Goal: Information Seeking & Learning: Learn about a topic

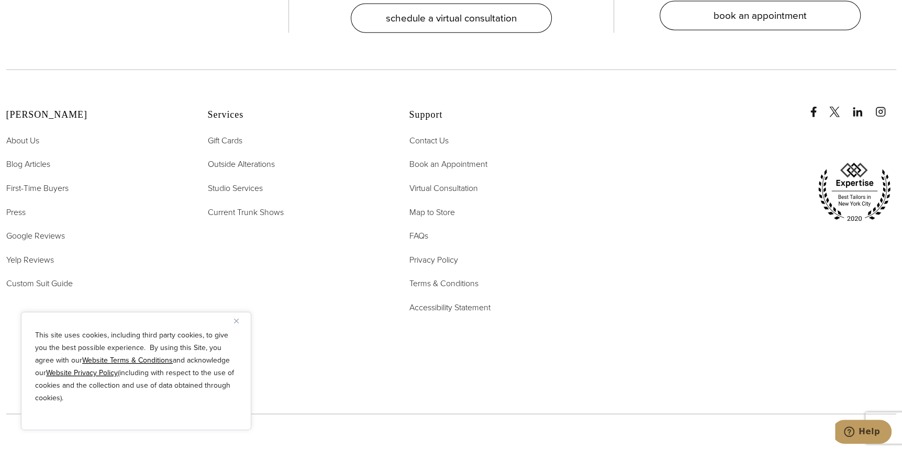
scroll to position [5364, 0]
click at [423, 230] on span "FAQs" at bounding box center [419, 236] width 19 height 12
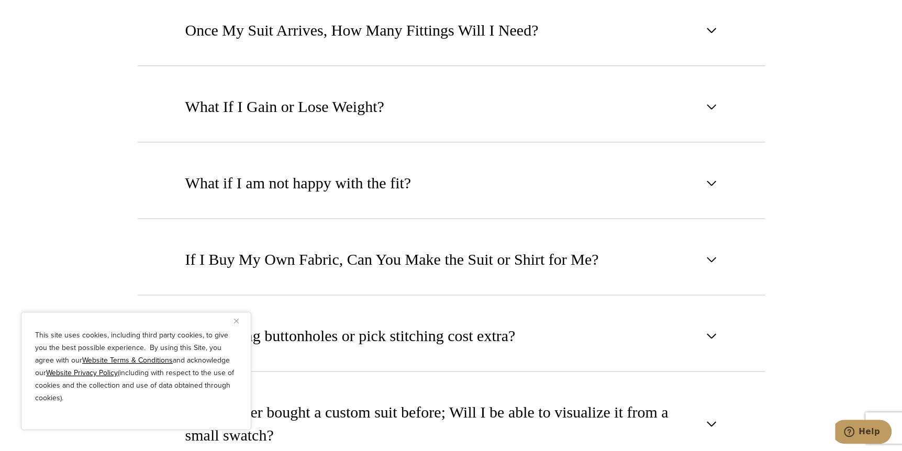
scroll to position [1038, 0]
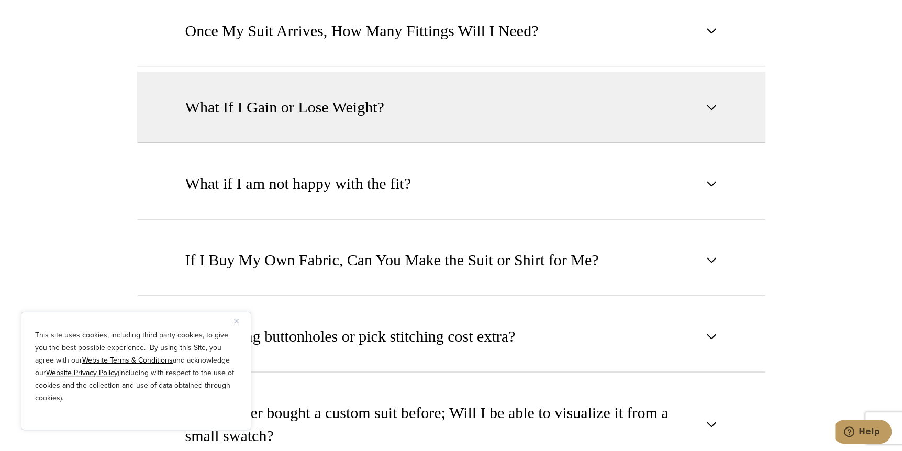
click at [707, 101] on span "button" at bounding box center [712, 107] width 13 height 13
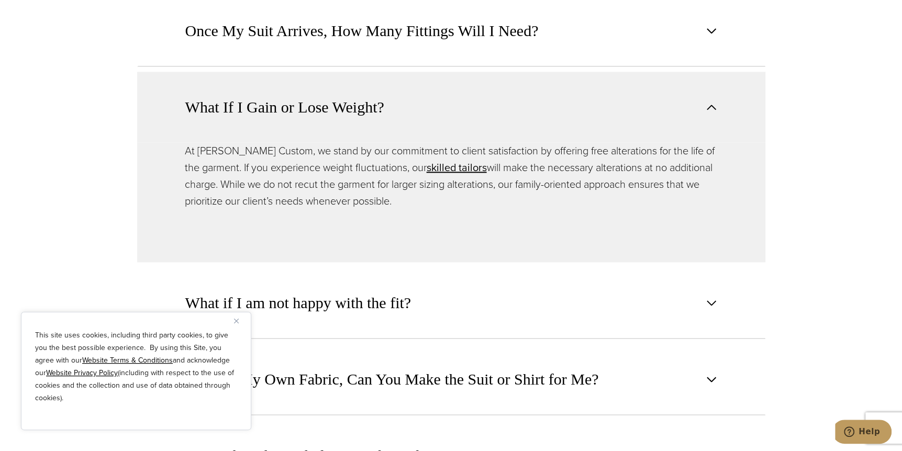
click at [707, 101] on span "button" at bounding box center [712, 107] width 13 height 13
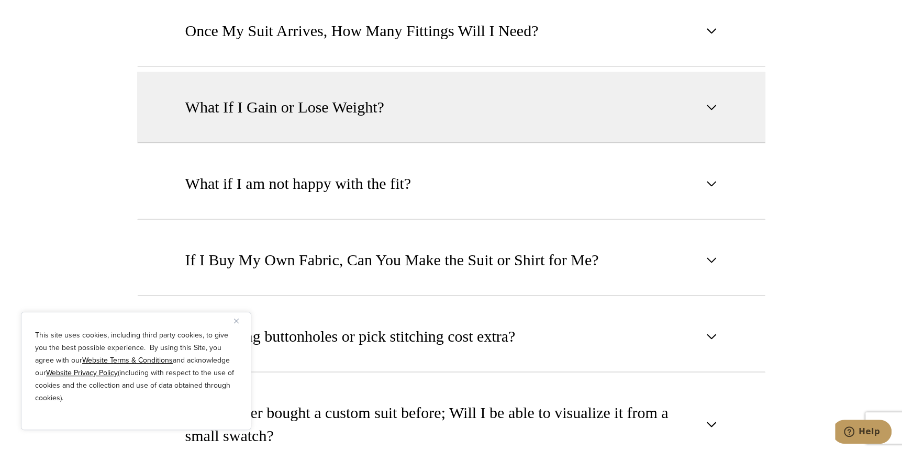
click at [707, 101] on span "button" at bounding box center [712, 107] width 13 height 13
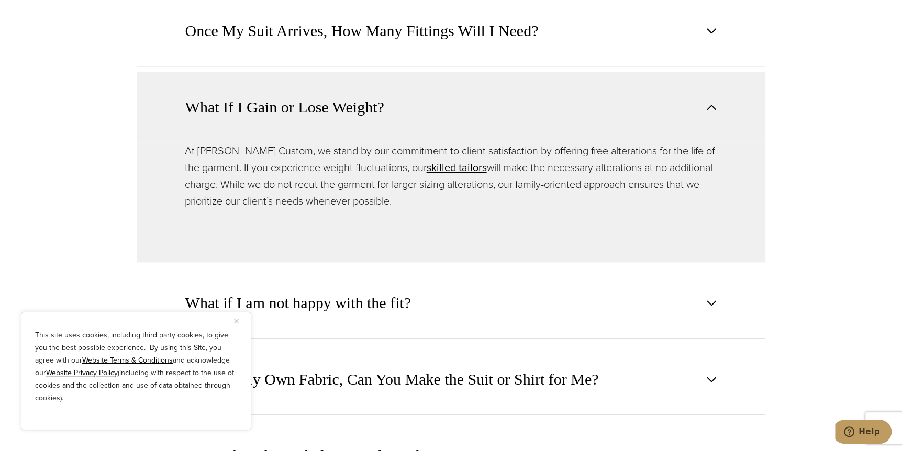
click at [707, 101] on span "button" at bounding box center [712, 107] width 13 height 13
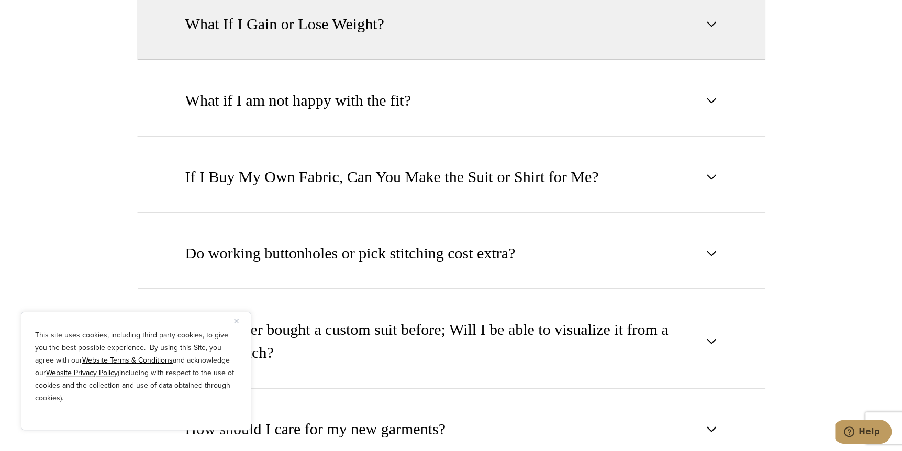
scroll to position [1121, 0]
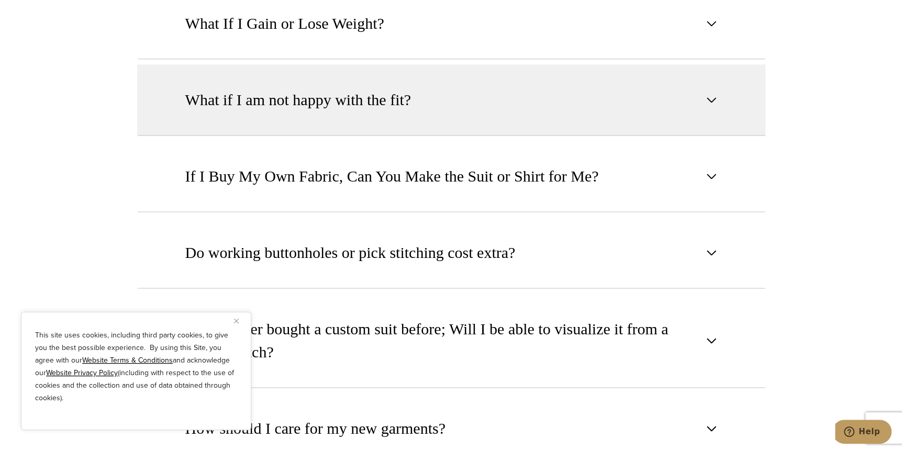
click at [709, 94] on span "button" at bounding box center [712, 100] width 13 height 13
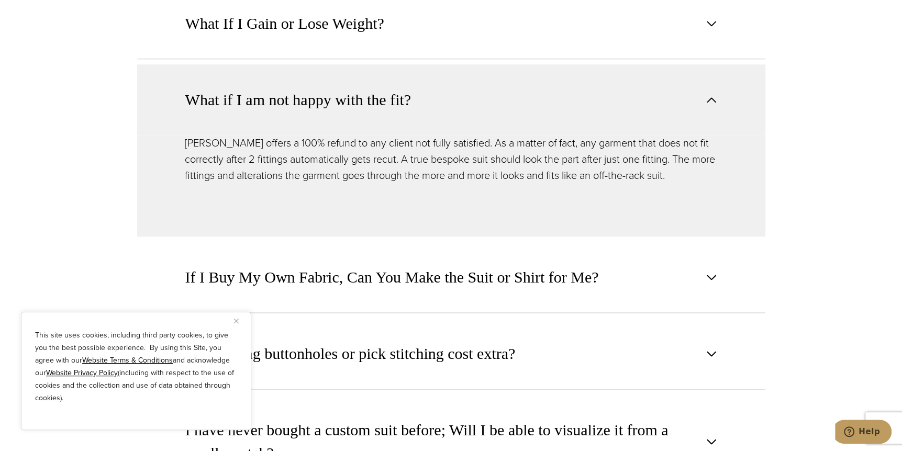
click at [709, 94] on span "button" at bounding box center [712, 100] width 13 height 13
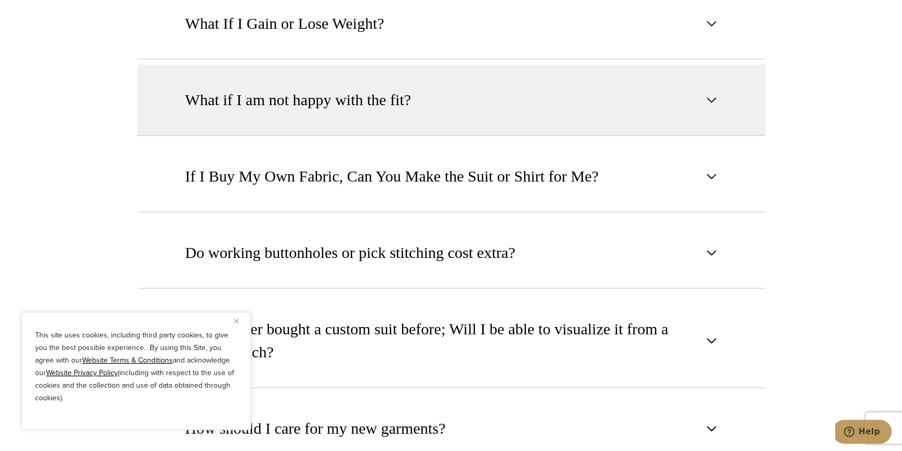
scroll to position [1162, 0]
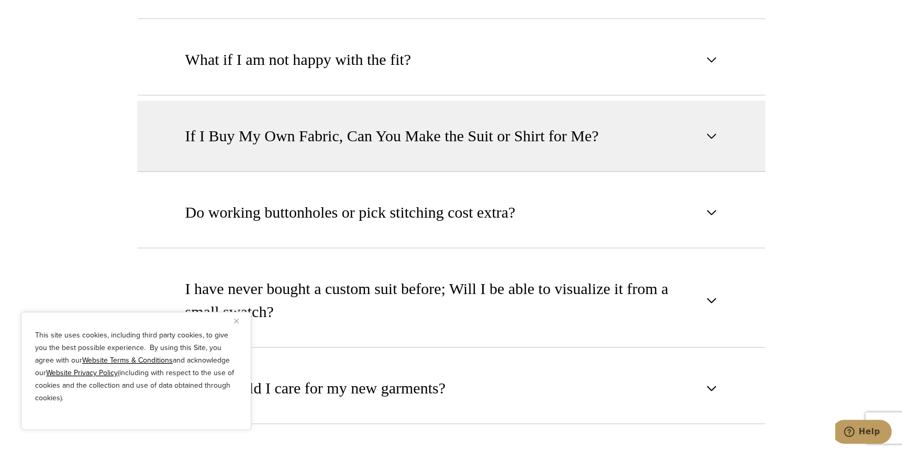
click at [716, 130] on span "button" at bounding box center [712, 136] width 13 height 13
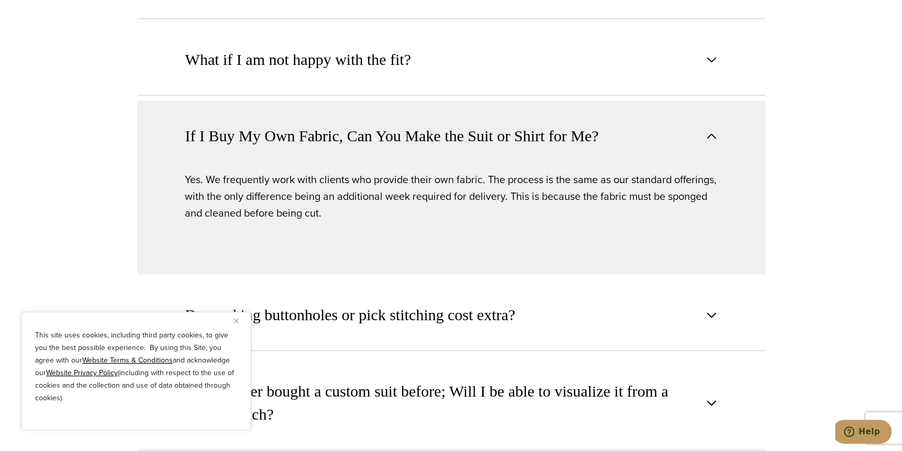
click at [716, 130] on span "button" at bounding box center [712, 136] width 13 height 13
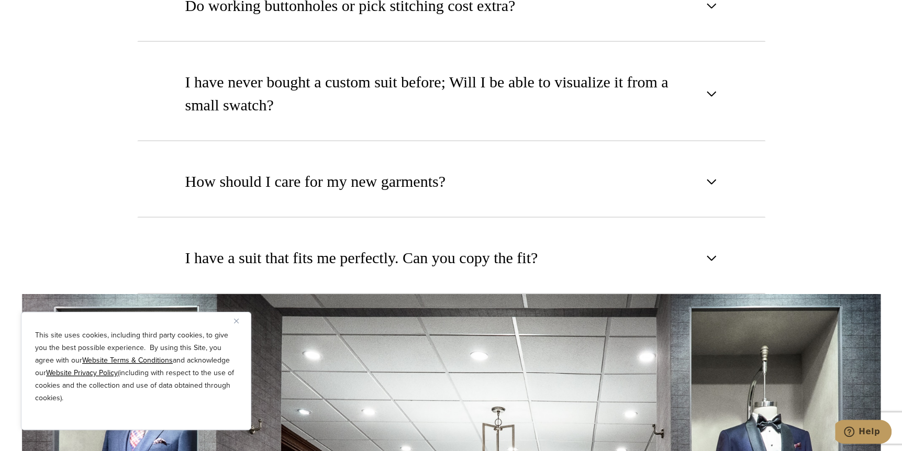
scroll to position [1368, 0]
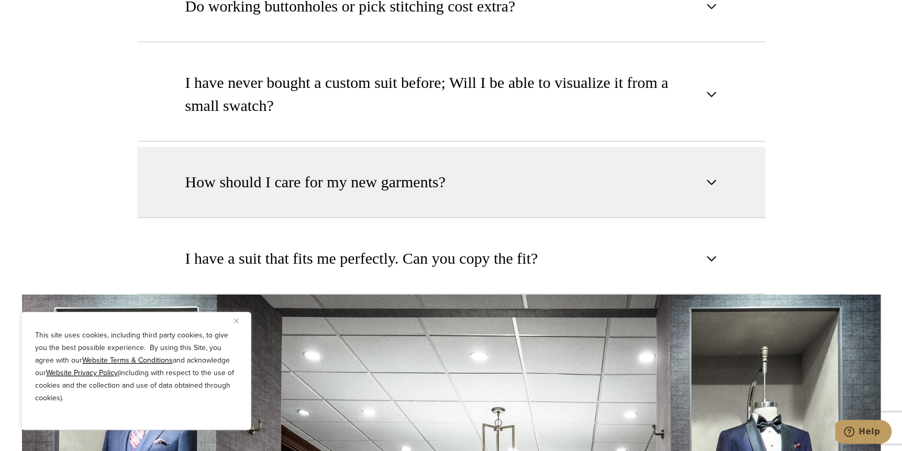
click at [718, 163] on button "How should I care for my new garments?" at bounding box center [451, 182] width 629 height 71
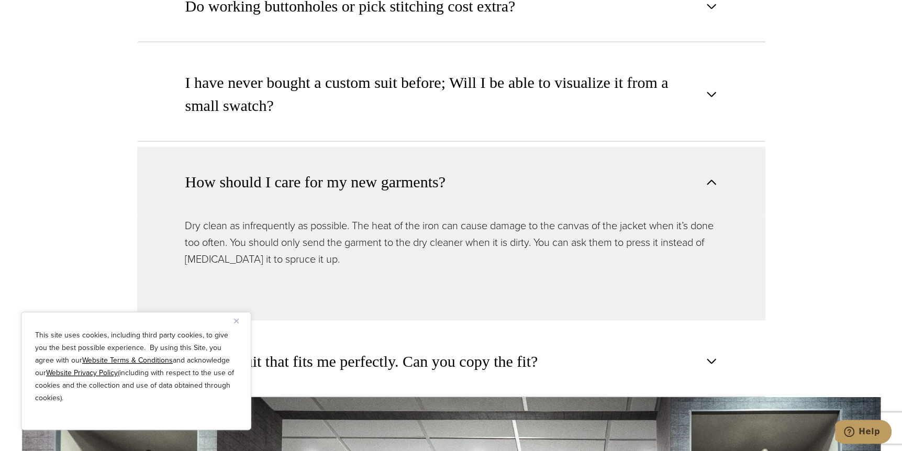
click at [718, 163] on button "How should I care for my new garments?" at bounding box center [451, 182] width 629 height 71
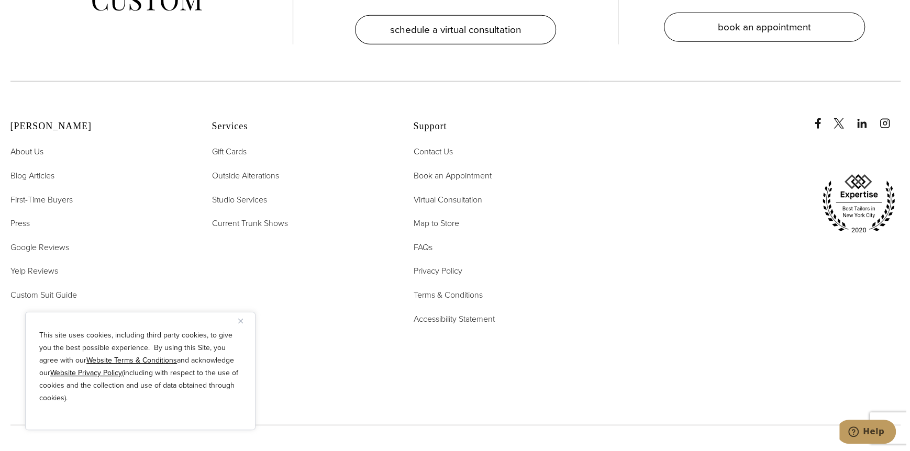
scroll to position [2220, 0]
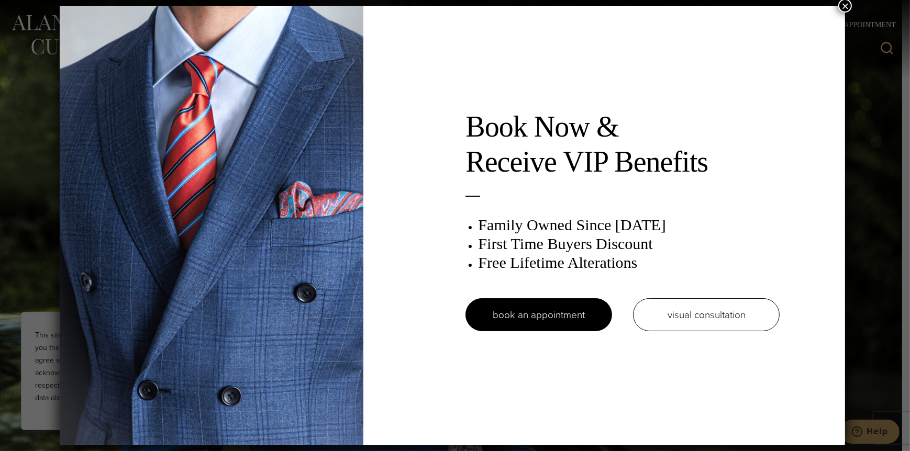
click at [847, 5] on button "×" at bounding box center [846, 6] width 14 height 14
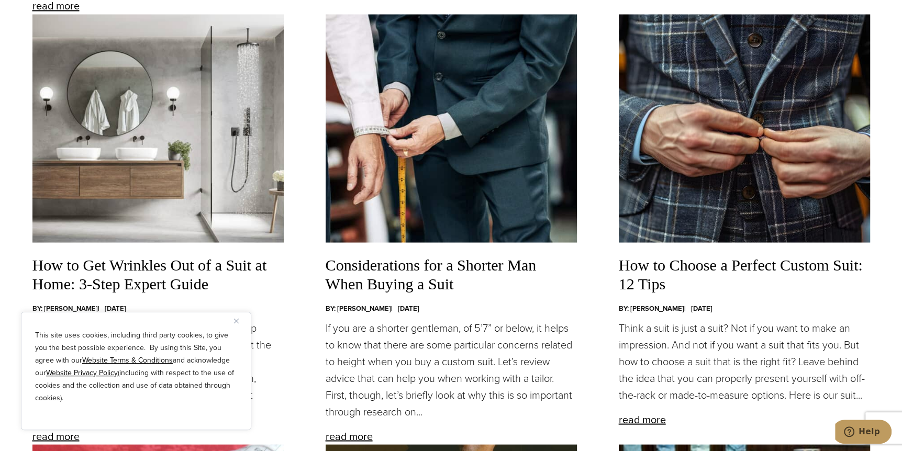
scroll to position [1620, 0]
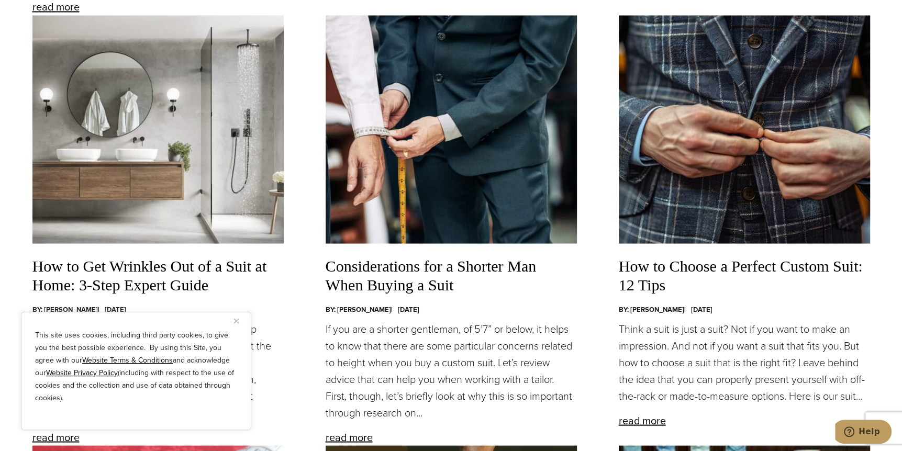
click at [237, 323] on img "Close" at bounding box center [236, 321] width 5 height 5
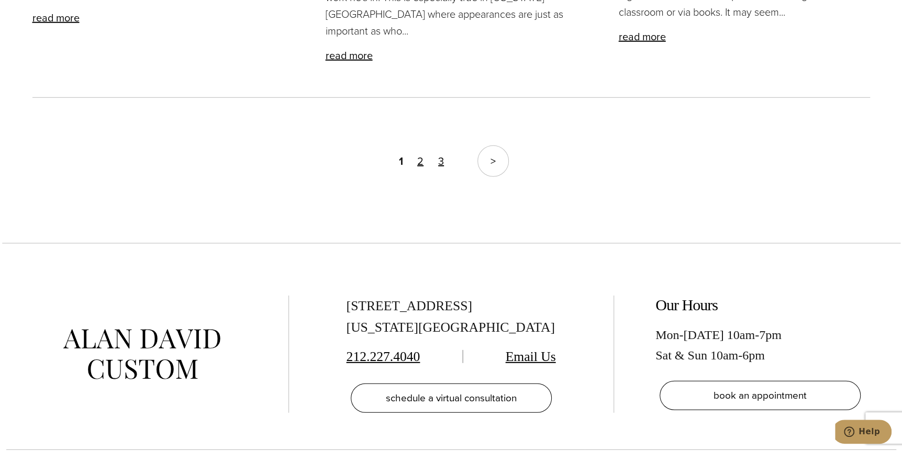
scroll to position [2451, 0]
click at [416, 152] on link "page 2" at bounding box center [421, 162] width 12 height 20
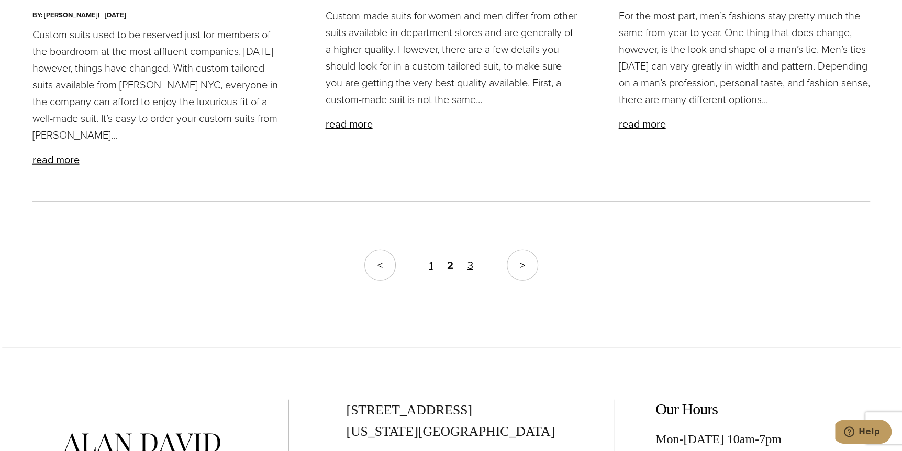
scroll to position [2137, 0]
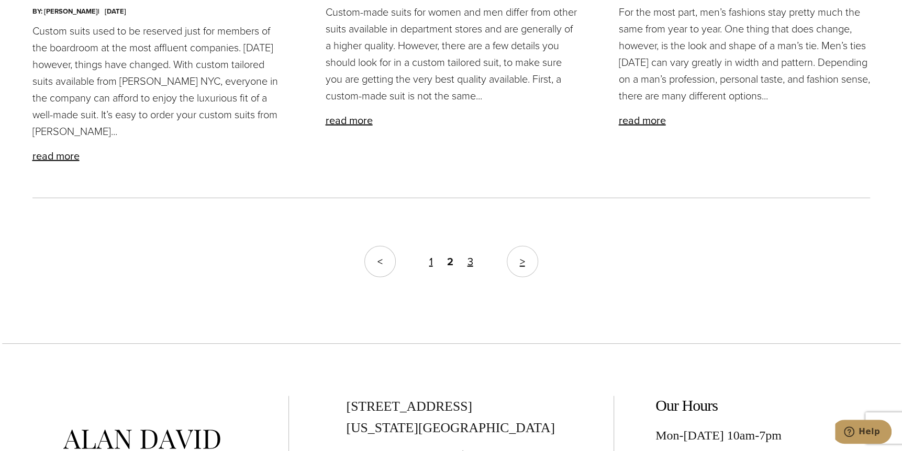
click at [531, 264] on link ">" at bounding box center [522, 261] width 31 height 31
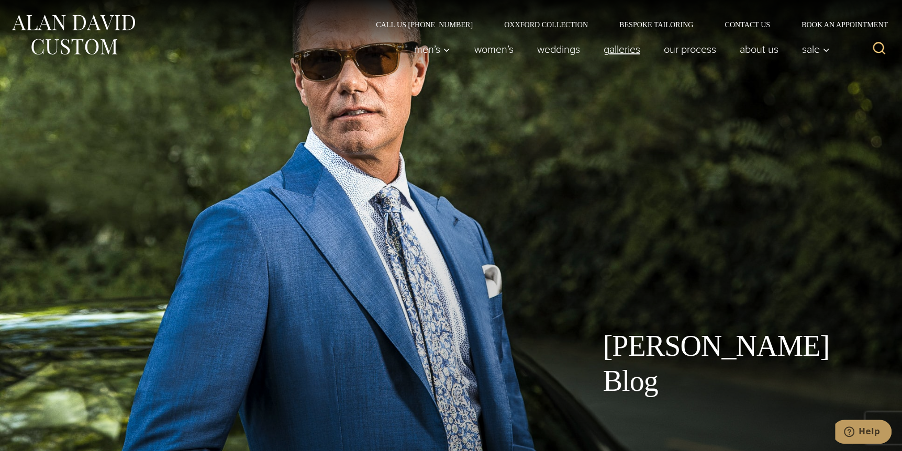
click at [626, 49] on link "Galleries" at bounding box center [622, 49] width 60 height 21
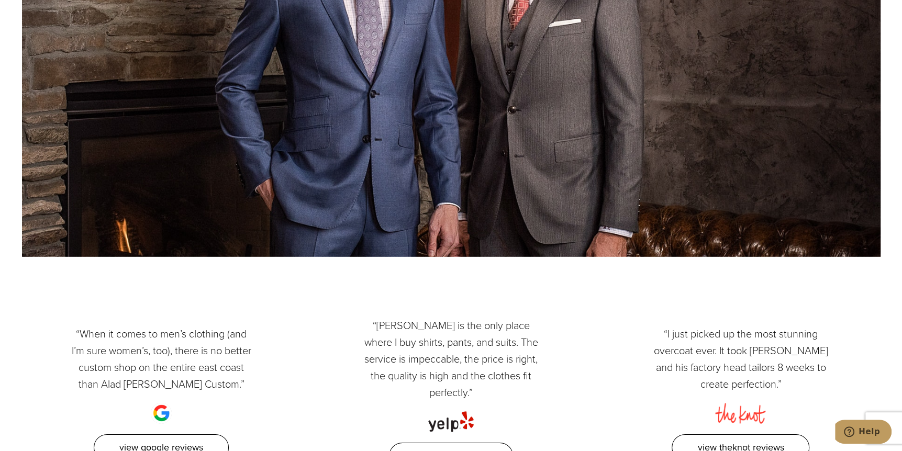
scroll to position [2737, 0]
